Goal: Complete application form: Complete application form

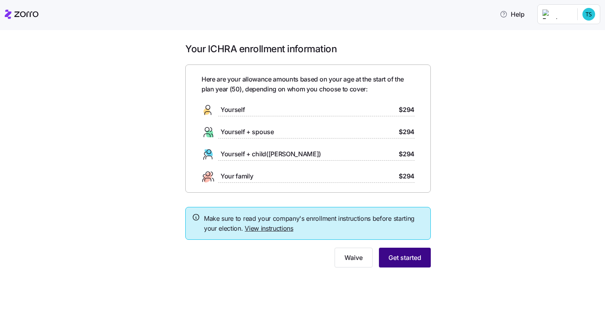
click at [416, 257] on span "Get started" at bounding box center [404, 258] width 33 height 10
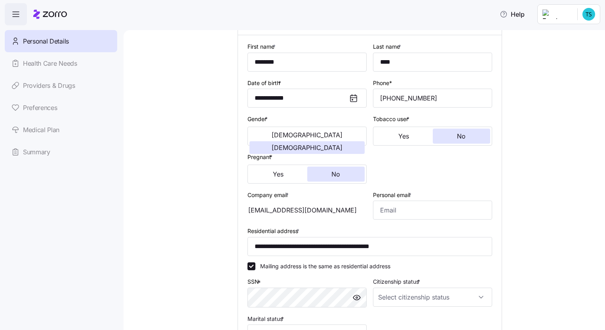
scroll to position [79, 0]
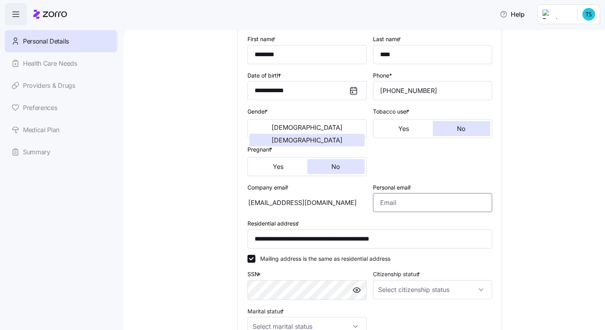
click at [415, 208] on input "Personal email *" at bounding box center [432, 202] width 119 height 19
type input "[EMAIL_ADDRESS][DOMAIN_NAME]"
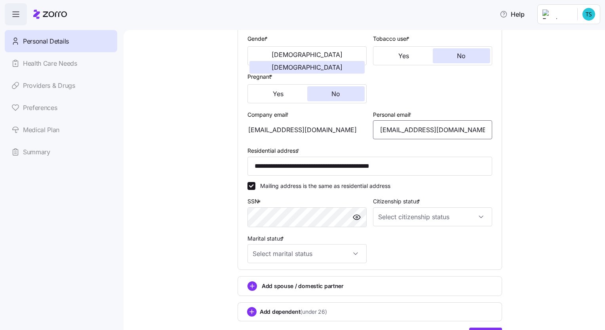
scroll to position [158, 0]
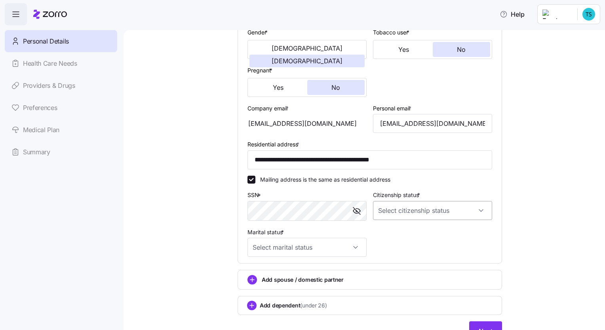
click at [398, 211] on input "Citizenship status *" at bounding box center [432, 210] width 119 height 19
click at [402, 234] on span "[DEMOGRAPHIC_DATA] citizen" at bounding box center [419, 233] width 80 height 9
type input "[DEMOGRAPHIC_DATA] citizen"
click at [335, 246] on input "Marital status *" at bounding box center [306, 247] width 119 height 19
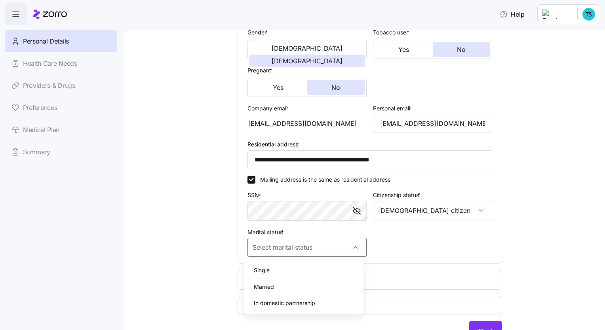
click at [321, 264] on div "Single" at bounding box center [303, 270] width 113 height 17
type input "Single"
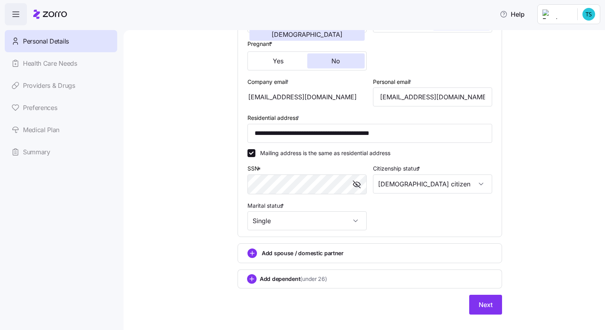
scroll to position [196, 0]
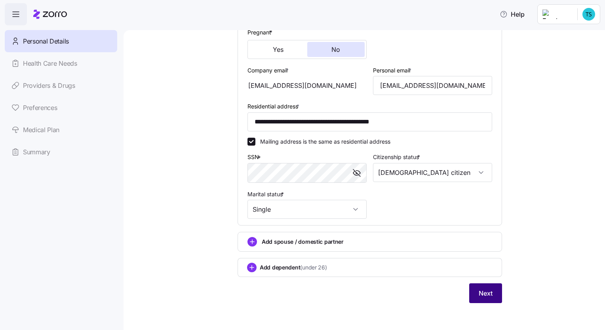
click at [482, 293] on span "Next" at bounding box center [486, 294] width 14 height 10
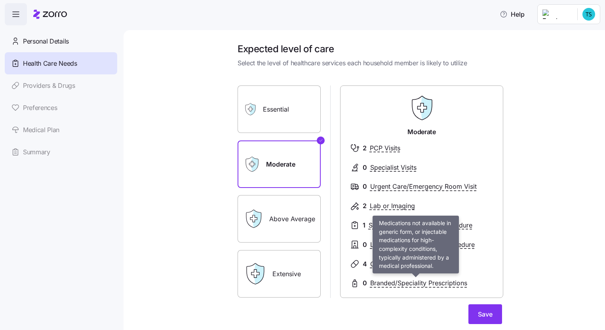
click at [435, 283] on span "Branded/Speciality Prescriptions" at bounding box center [418, 283] width 97 height 10
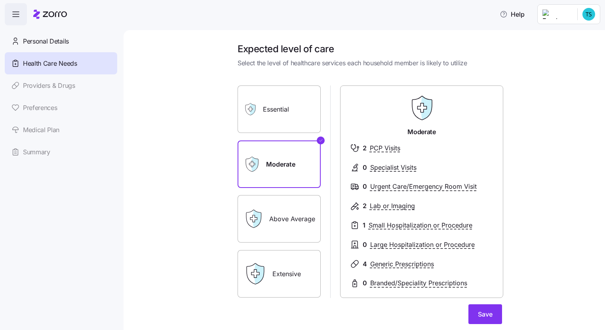
click at [376, 284] on span "Branded/Speciality Prescriptions" at bounding box center [418, 283] width 97 height 10
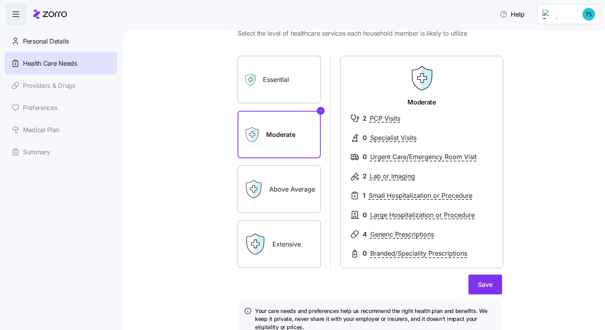
scroll to position [65, 0]
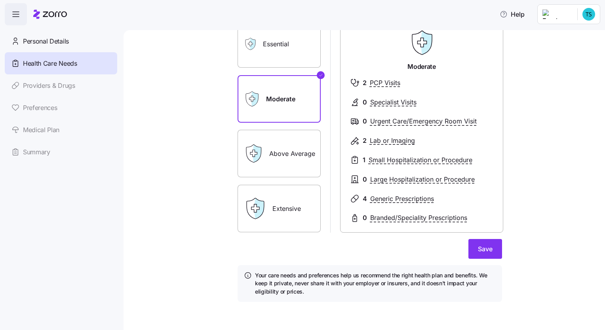
click at [267, 151] on label "Above Average" at bounding box center [279, 154] width 83 height 48
click at [0, 0] on input "Above Average" at bounding box center [0, 0] width 0 height 0
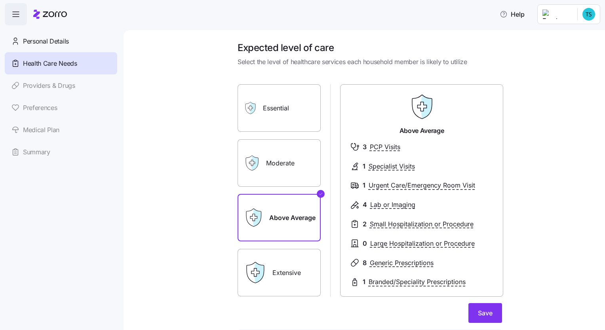
scroll to position [0, 0]
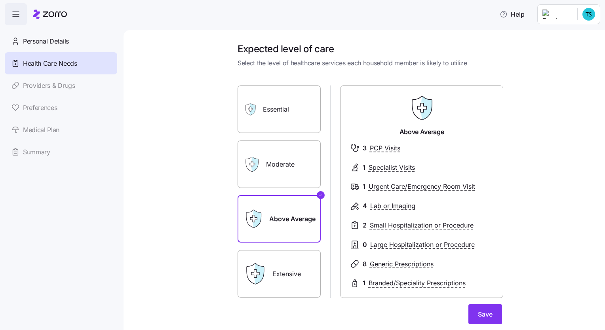
click at [292, 114] on label "Essential" at bounding box center [279, 110] width 83 height 48
click at [0, 0] on input "Essential" at bounding box center [0, 0] width 0 height 0
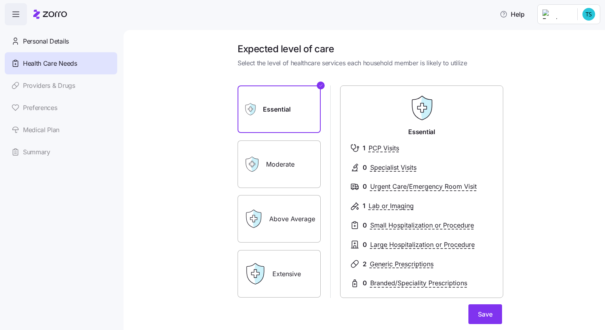
click at [285, 167] on label "Moderate" at bounding box center [279, 165] width 83 height 48
click at [0, 0] on input "Moderate" at bounding box center [0, 0] width 0 height 0
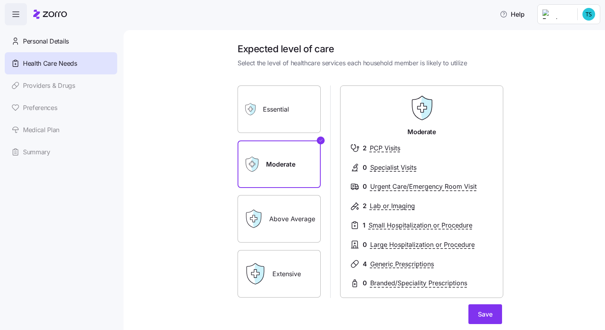
click at [287, 120] on label "Essential" at bounding box center [279, 110] width 83 height 48
click at [0, 0] on input "Essential" at bounding box center [0, 0] width 0 height 0
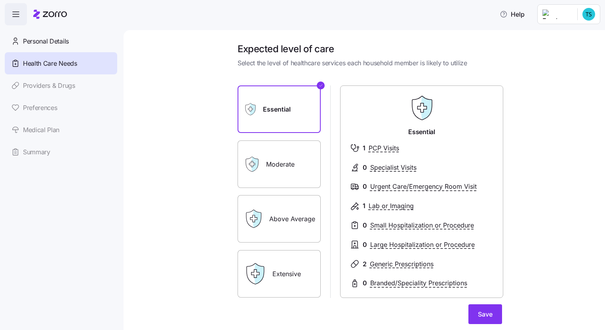
click at [292, 164] on label "Moderate" at bounding box center [279, 165] width 83 height 48
click at [0, 0] on input "Moderate" at bounding box center [0, 0] width 0 height 0
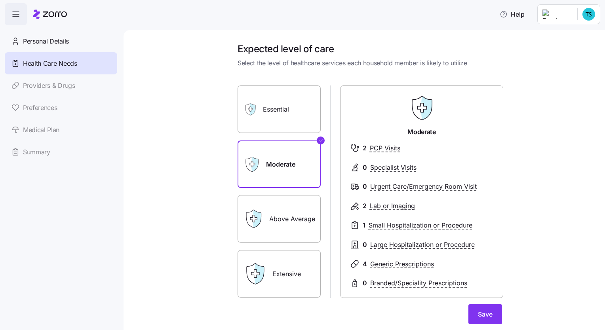
click at [277, 123] on label "Essential" at bounding box center [279, 110] width 83 height 48
click at [0, 0] on input "Essential" at bounding box center [0, 0] width 0 height 0
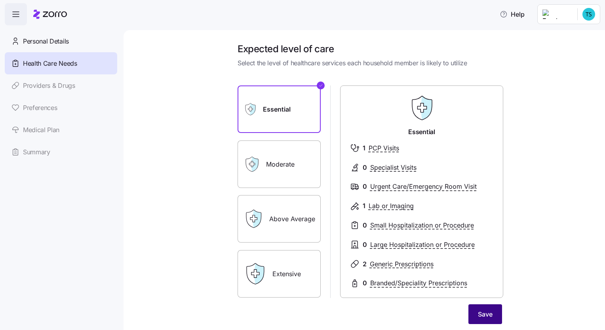
click at [469, 319] on button "Save" at bounding box center [485, 314] width 34 height 20
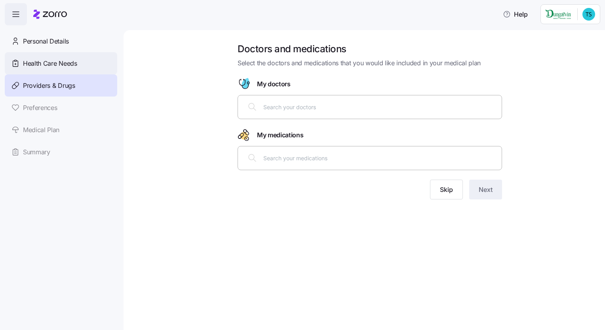
click at [48, 61] on span "Health Care Needs" at bounding box center [50, 64] width 54 height 10
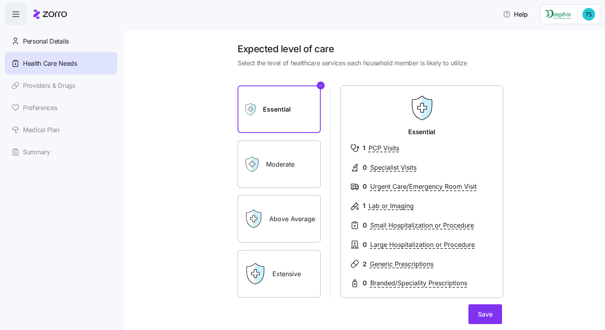
click at [272, 158] on label "Moderate" at bounding box center [279, 165] width 83 height 48
click at [0, 0] on input "Moderate" at bounding box center [0, 0] width 0 height 0
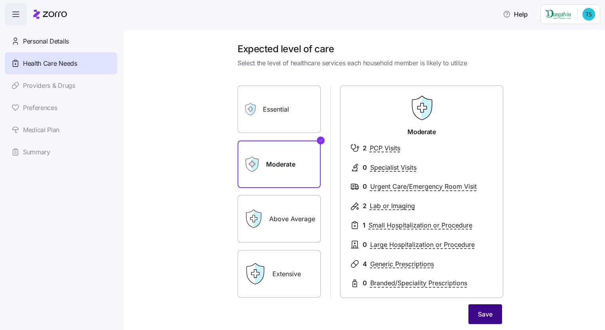
click at [487, 311] on span "Save" at bounding box center [485, 315] width 15 height 10
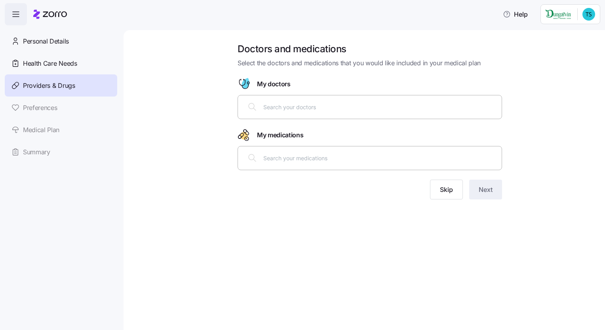
click at [284, 103] on input "text" at bounding box center [380, 107] width 234 height 9
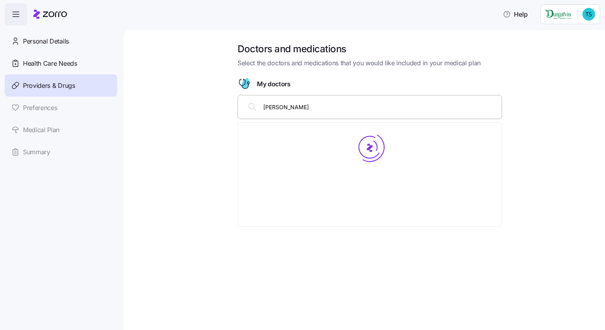
type input "[PERSON_NAME]"
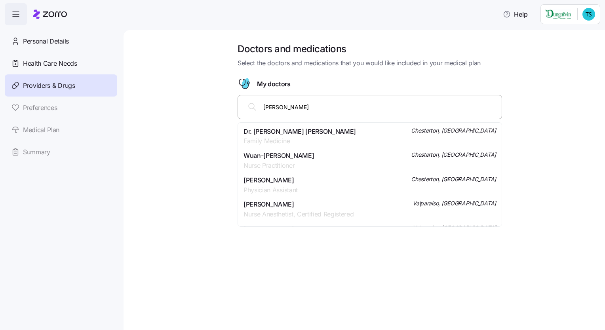
click at [297, 139] on span "Family Medicine" at bounding box center [299, 141] width 112 height 10
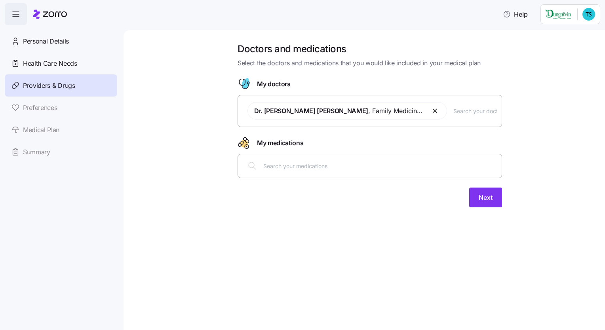
click at [302, 169] on input "text" at bounding box center [380, 166] width 234 height 9
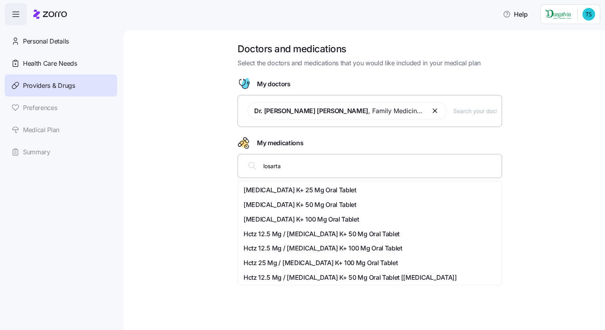
type input "[MEDICAL_DATA]"
click at [259, 220] on span "[MEDICAL_DATA] K+ 100 Mg Oral Tablet" at bounding box center [300, 220] width 115 height 10
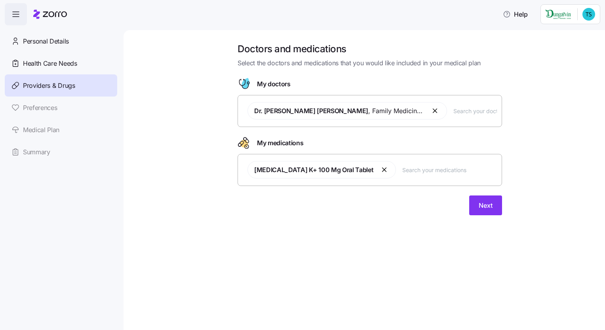
type input "a"
type input "[MEDICAL_DATA] 25mg"
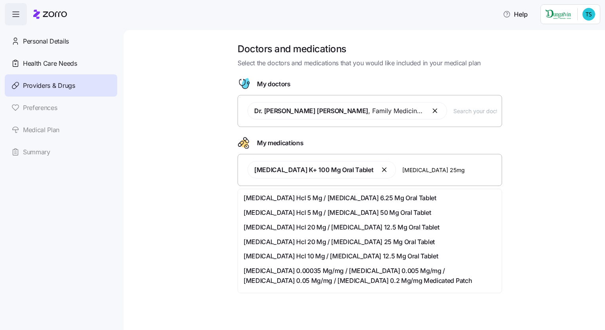
click at [399, 242] on span "[MEDICAL_DATA] Hcl 20 Mg / [MEDICAL_DATA] 25 Mg Oral Tablet" at bounding box center [338, 242] width 191 height 10
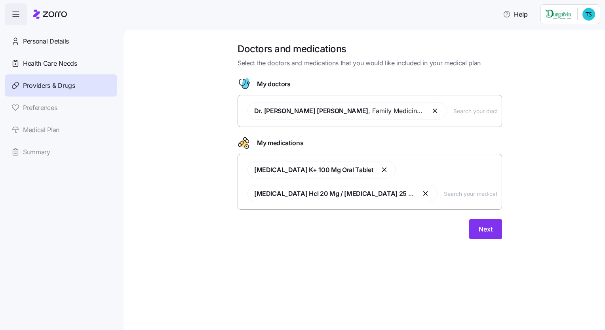
click at [490, 212] on div at bounding box center [370, 215] width 264 height 10
click at [485, 227] on span "Next" at bounding box center [486, 229] width 14 height 10
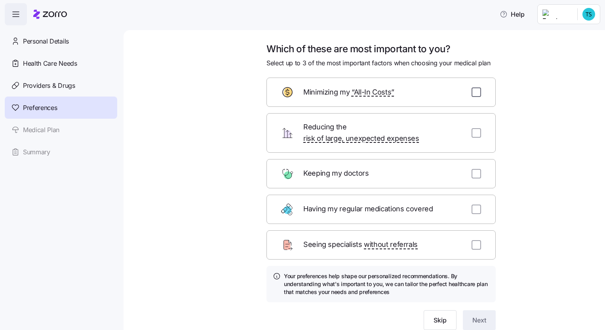
click at [471, 92] on input "checkbox" at bounding box center [476, 92] width 10 height 10
checkbox input "true"
click at [472, 128] on input "checkbox" at bounding box center [476, 133] width 10 height 10
checkbox input "true"
click at [476, 205] on input "checkbox" at bounding box center [476, 210] width 10 height 10
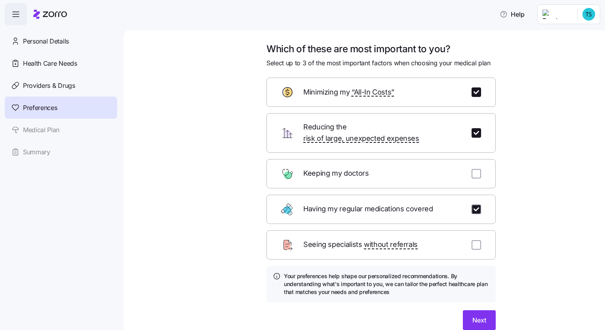
checkbox input "true"
click at [476, 316] on span "Next" at bounding box center [479, 321] width 14 height 10
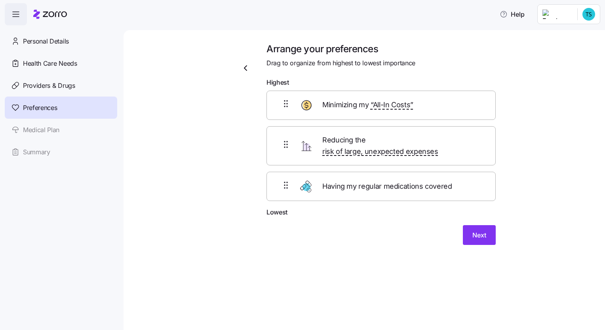
click at [431, 181] on span "Having my regular medications covered" at bounding box center [387, 186] width 131 height 11
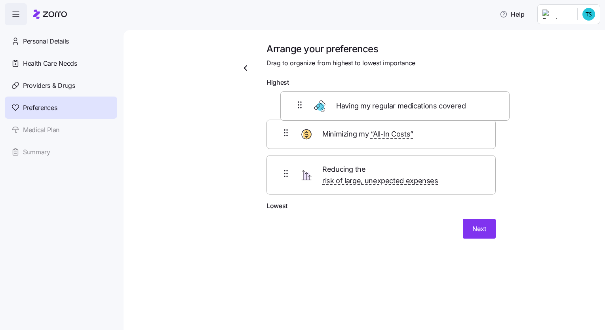
drag, startPoint x: 378, startPoint y: 184, endPoint x: 391, endPoint y: 111, distance: 74.5
click at [391, 111] on div "Minimizing my “All-In Costs” Reducing the risk of large, unexpected expenses Ha…" at bounding box center [380, 146] width 229 height 110
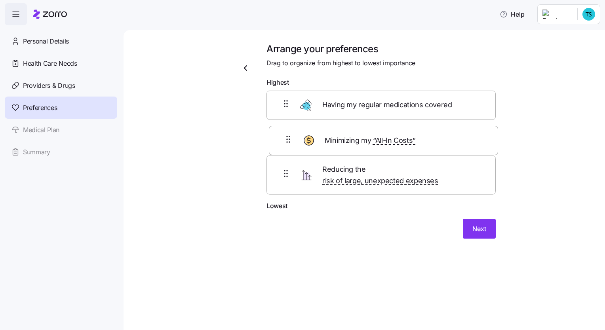
drag, startPoint x: 348, startPoint y: 183, endPoint x: 351, endPoint y: 146, distance: 37.7
click at [351, 146] on div "Having my regular medications covered Reducing the risk of large, unexpected ex…" at bounding box center [380, 146] width 229 height 110
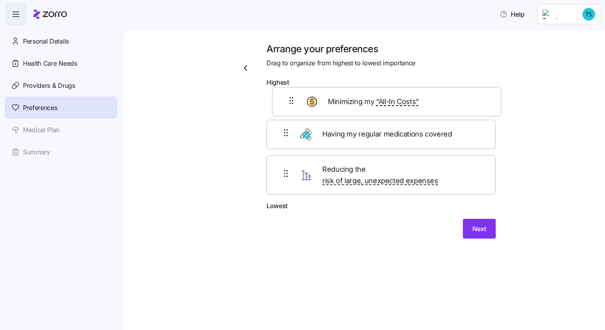
drag, startPoint x: 367, startPoint y: 144, endPoint x: 372, endPoint y: 102, distance: 42.7
click at [372, 102] on div "Having my regular medications covered Minimizing my “All-In Costs” Reducing the…" at bounding box center [380, 146] width 229 height 110
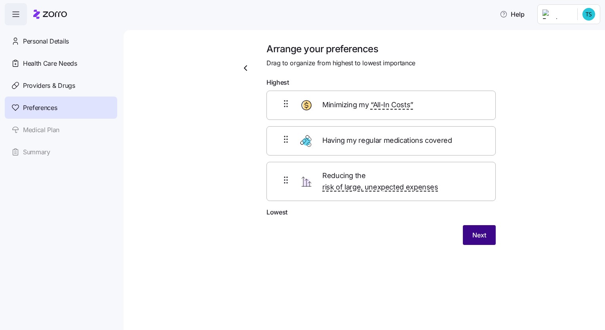
click at [484, 230] on span "Next" at bounding box center [479, 235] width 14 height 10
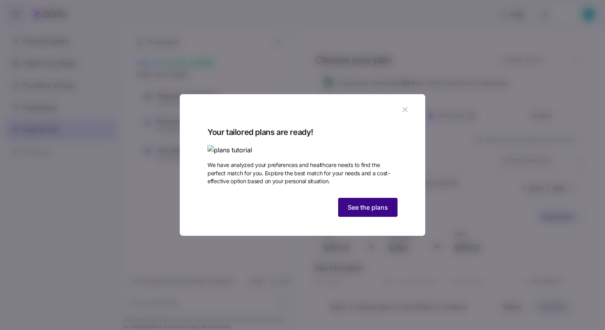
click at [362, 212] on span "See the plans" at bounding box center [368, 208] width 40 height 10
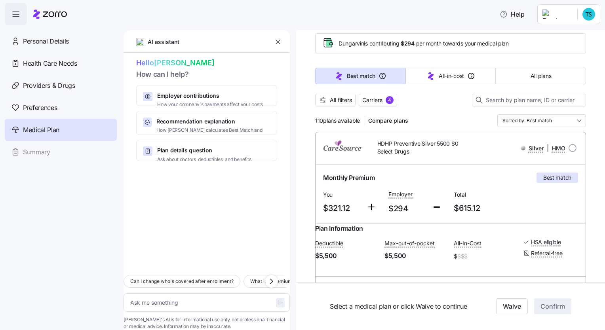
scroll to position [79, 0]
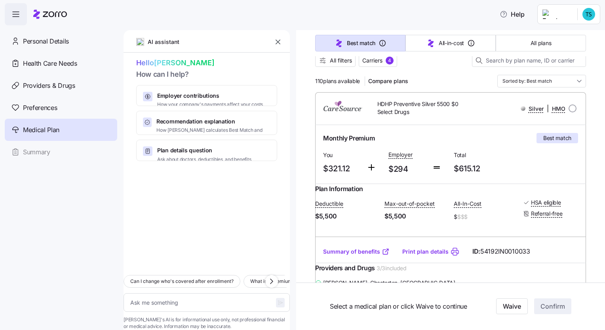
click at [351, 256] on link "Summary of benefits" at bounding box center [356, 252] width 67 height 8
click at [418, 256] on link "Print plan details" at bounding box center [425, 252] width 46 height 8
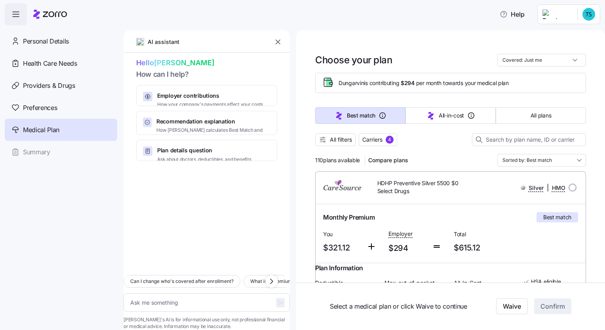
click at [193, 97] on span "Employer contributions" at bounding box center [210, 96] width 106 height 8
type textarea "x"
type textarea "Can you explain how my employer contributions work and how they affect my month…"
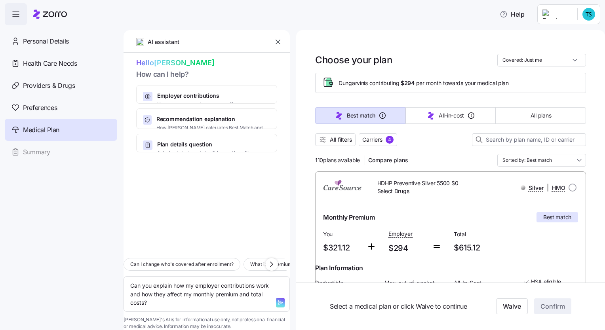
click at [193, 115] on span "Recommendation explanation" at bounding box center [213, 119] width 114 height 8
type textarea "x"
type textarea "Can you explain how [PERSON_NAME] calculates the Best Match and Lowest All-In-C…"
click at [200, 141] on span "Plan details question" at bounding box center [204, 145] width 94 height 8
type textarea "x"
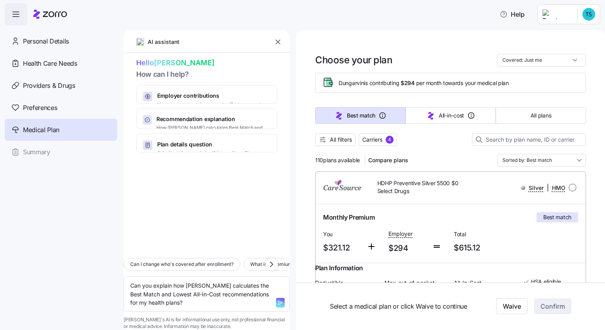
type textarea "Which plans include my doctor, [PERSON_NAME], and have the lowest deductible?"
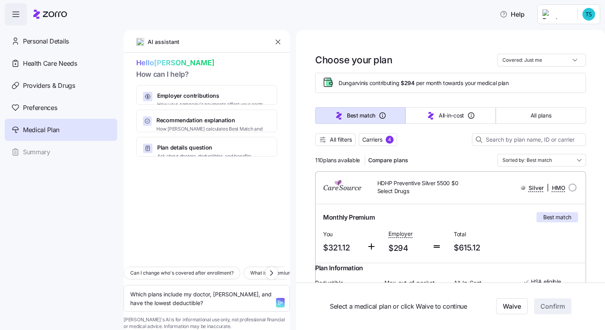
click at [46, 103] on span "Preferences" at bounding box center [40, 108] width 34 height 10
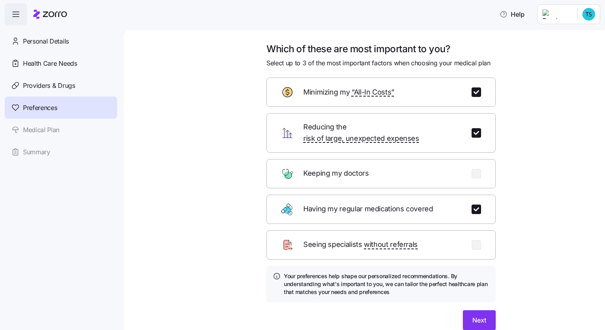
click at [51, 130] on div "Personal Details Health Care Needs Providers & Drugs Preferences Medical Plan S…" at bounding box center [61, 96] width 112 height 133
click at [33, 107] on span "Preferences" at bounding box center [40, 108] width 34 height 10
click at [474, 319] on button "Next" at bounding box center [479, 320] width 33 height 20
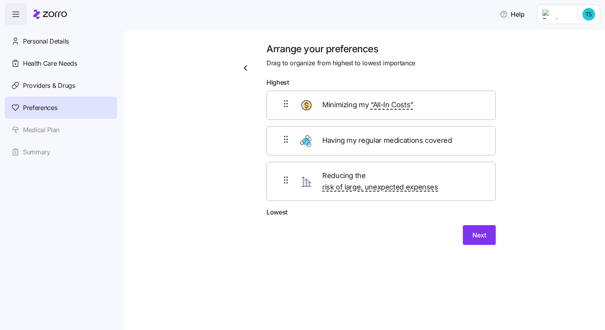
click at [476, 230] on span "Next" at bounding box center [479, 235] width 14 height 10
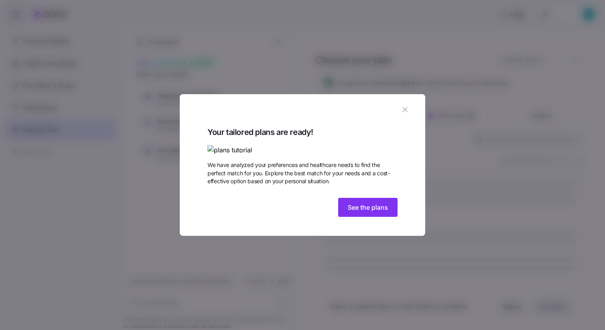
click at [369, 212] on span "See the plans" at bounding box center [368, 208] width 40 height 10
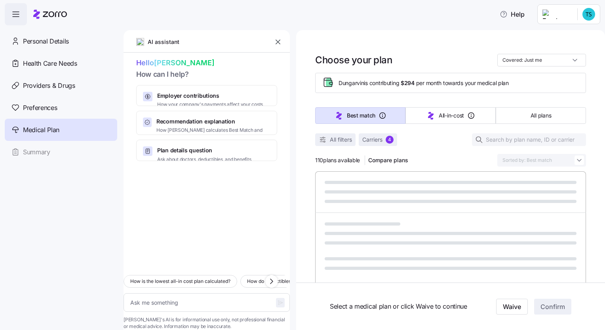
type textarea "x"
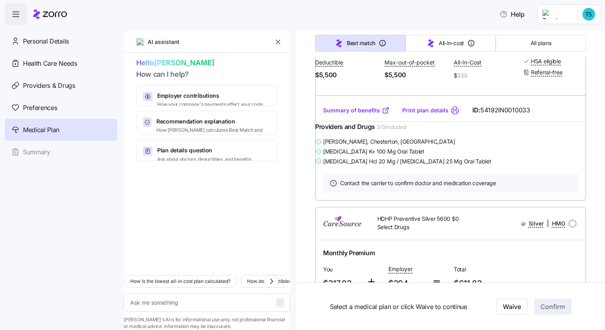
scroll to position [238, 0]
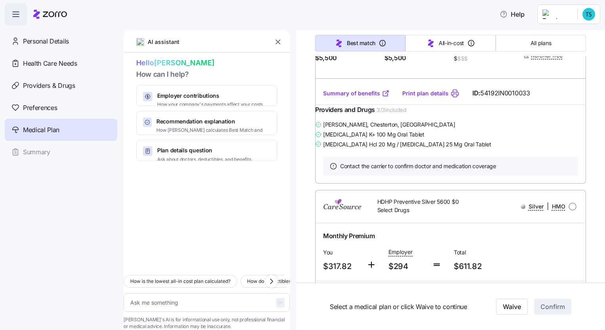
click at [363, 97] on link "Summary of benefits" at bounding box center [356, 93] width 67 height 8
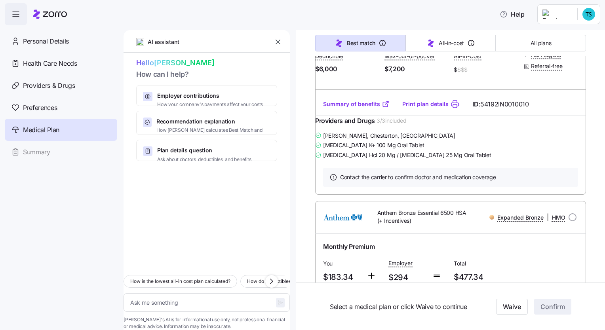
scroll to position [752, 0]
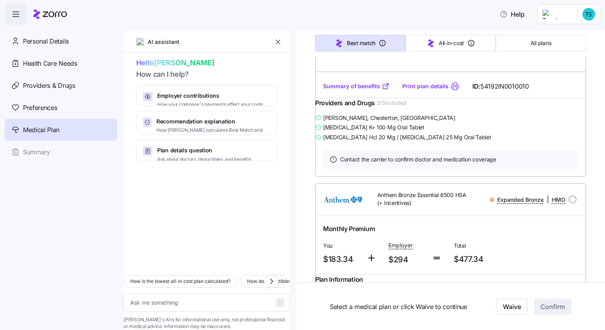
click at [363, 90] on link "Summary of benefits" at bounding box center [356, 86] width 67 height 8
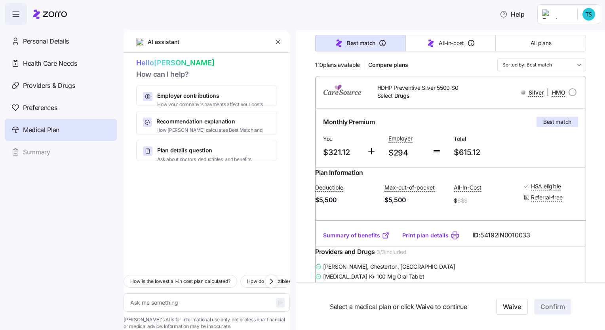
scroll to position [0, 0]
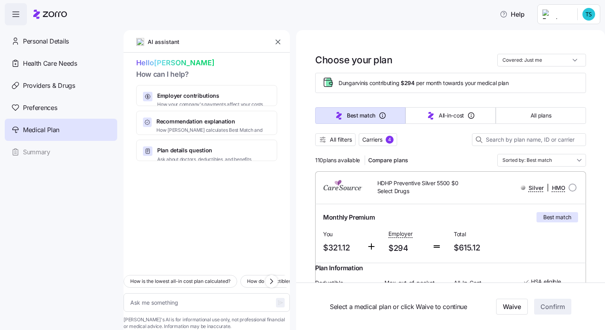
click at [568, 188] on input "radio" at bounding box center [572, 188] width 8 height 8
radio input "true"
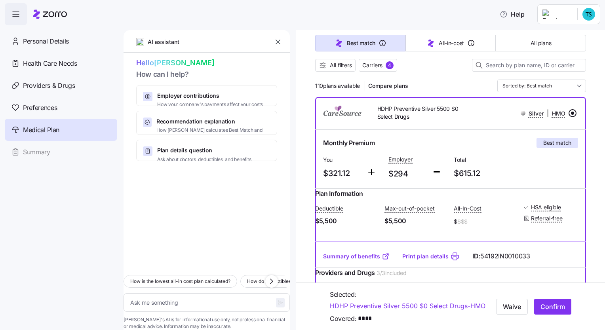
scroll to position [79, 0]
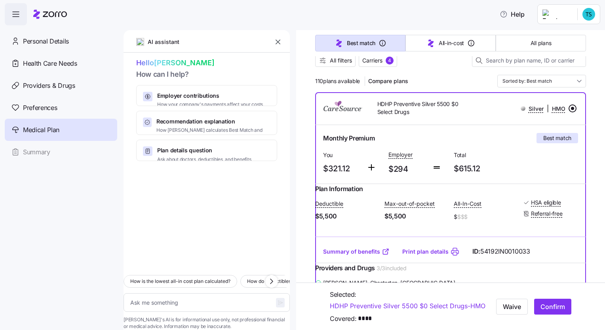
click at [545, 310] on button "Confirm" at bounding box center [552, 306] width 37 height 16
click at [371, 256] on link "Summary of benefits" at bounding box center [356, 252] width 67 height 8
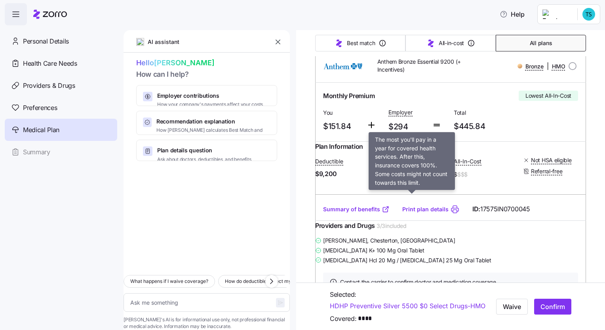
scroll to position [158, 0]
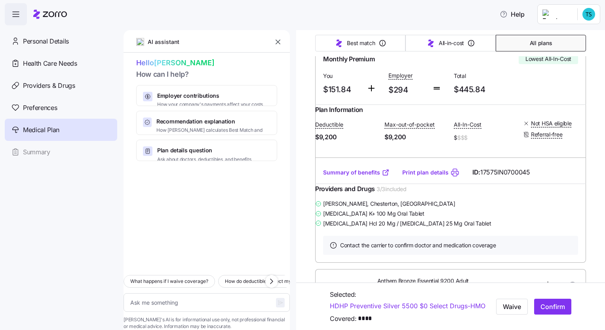
click at [373, 177] on link "Summary of benefits" at bounding box center [356, 173] width 67 height 8
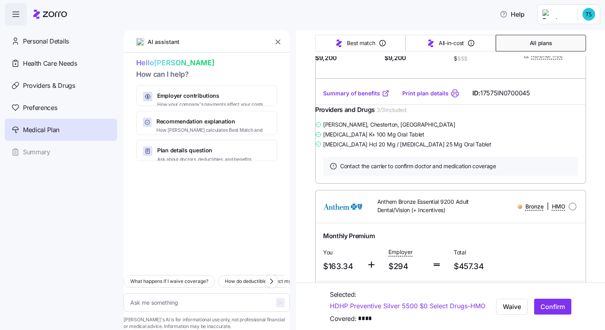
scroll to position [0, 0]
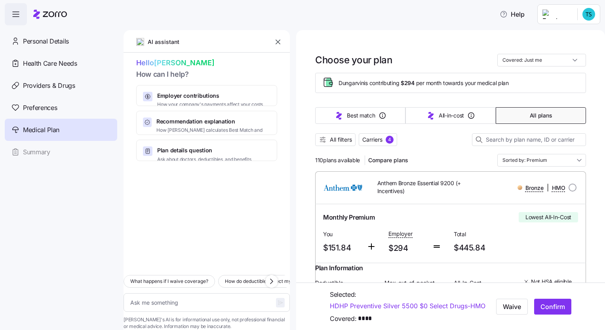
click at [532, 121] on button "All plans" at bounding box center [541, 115] width 90 height 17
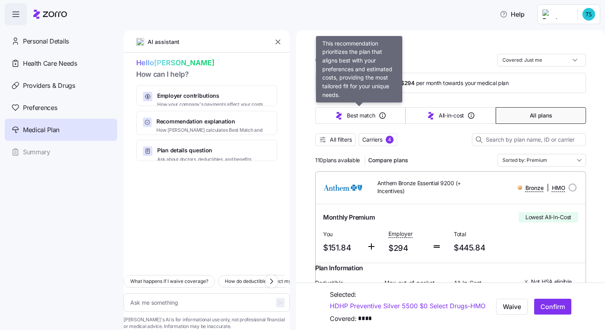
click at [364, 116] on span "Best match" at bounding box center [361, 116] width 28 height 8
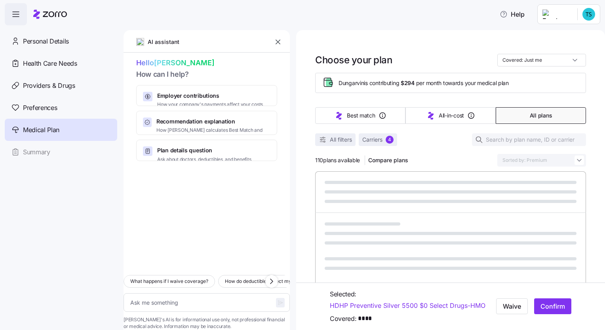
type textarea "x"
type input "Sorted by: Best match"
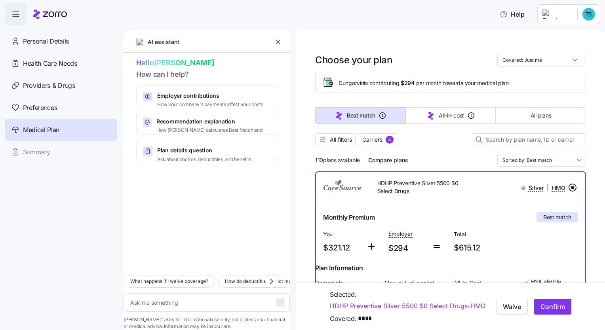
click at [388, 163] on span "Compare plans" at bounding box center [388, 160] width 40 height 8
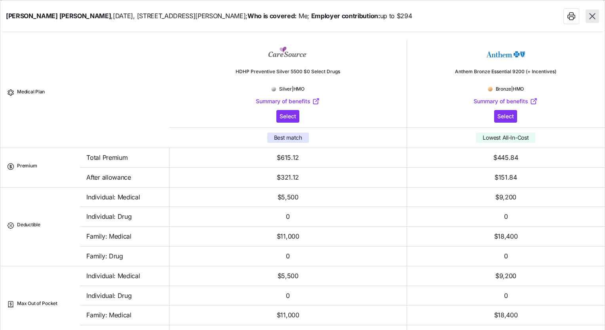
click at [282, 118] on span "Select" at bounding box center [287, 116] width 17 height 8
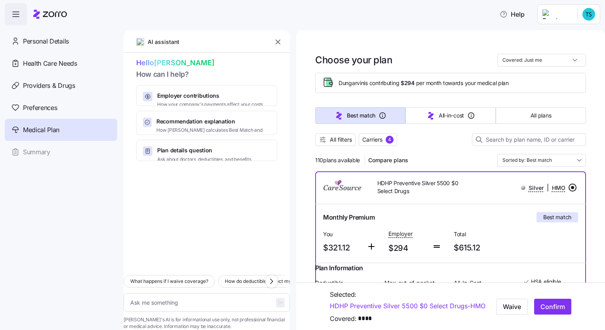
click at [542, 306] on span "Confirm" at bounding box center [552, 307] width 25 height 10
type textarea "x"
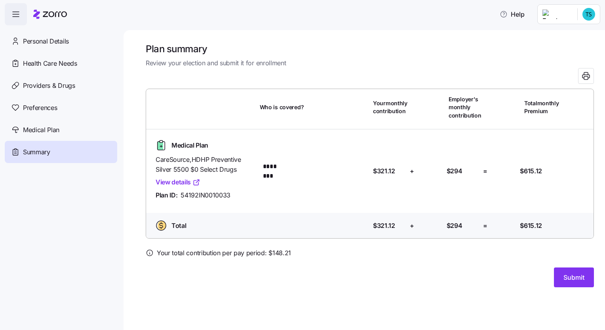
click at [573, 276] on span "Submit" at bounding box center [573, 278] width 21 height 10
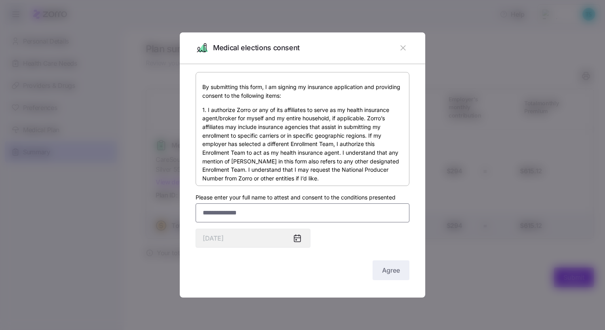
click at [250, 211] on input "Please enter your full name to attest and consent to the conditions presented" at bounding box center [303, 212] width 214 height 19
type input "**********"
click at [390, 272] on span "Agree" at bounding box center [391, 271] width 18 height 10
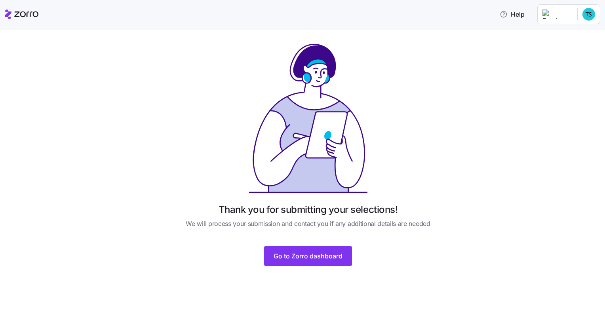
click at [320, 257] on span "Go to Zorro dashboard" at bounding box center [308, 256] width 69 height 10
